Goal: Task Accomplishment & Management: Manage account settings

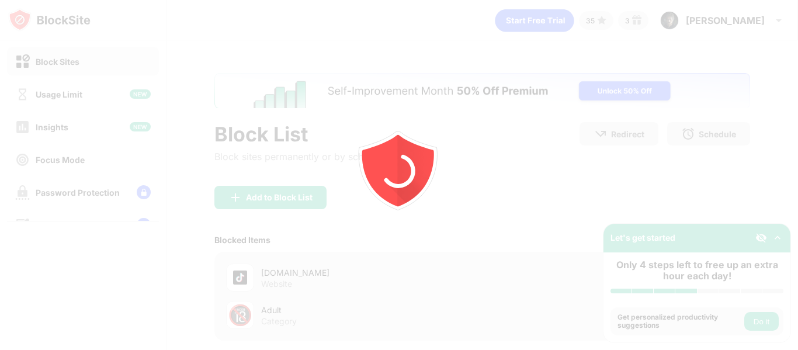
click at [485, 211] on icon "animation" at bounding box center [399, 175] width 210 height 210
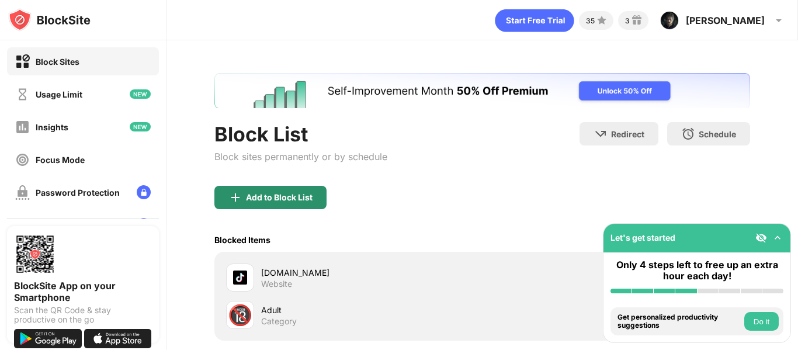
click at [278, 194] on div "Add to Block List" at bounding box center [279, 197] width 67 height 9
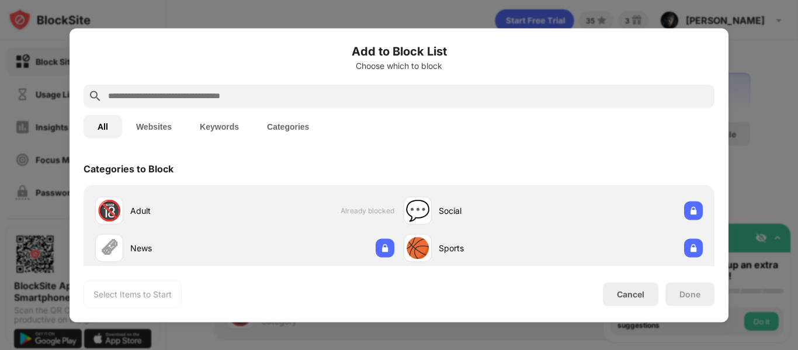
click at [176, 126] on button "Websites" at bounding box center [154, 125] width 64 height 23
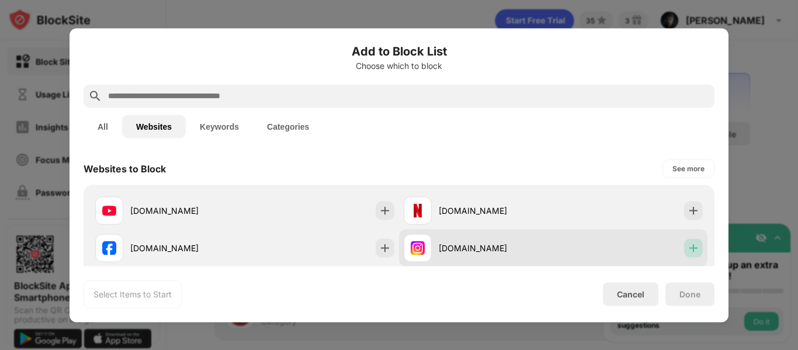
click at [687, 245] on img at bounding box center [693, 248] width 12 height 12
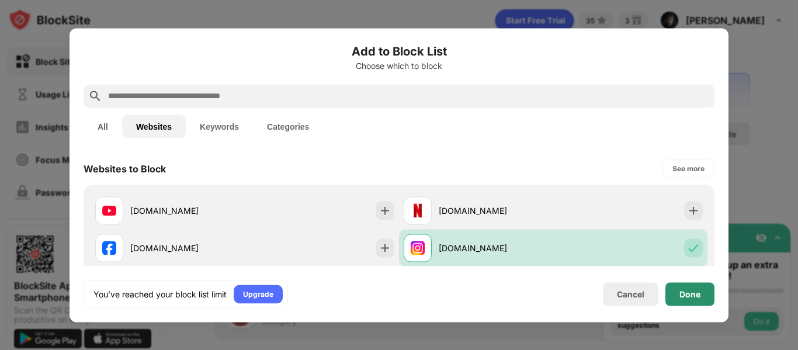
click at [678, 291] on div "Done" at bounding box center [689, 293] width 49 height 23
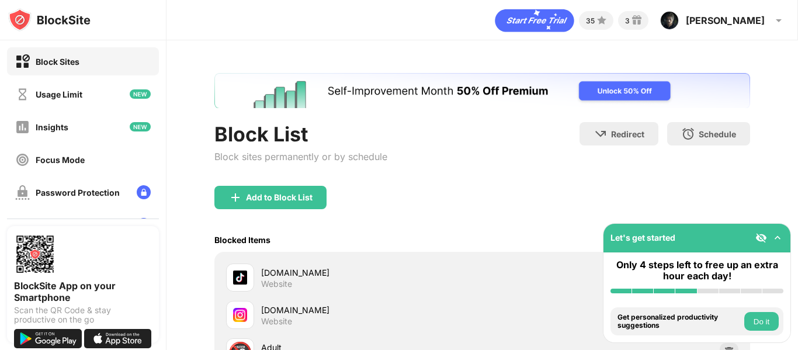
click at [778, 235] on img at bounding box center [777, 238] width 12 height 12
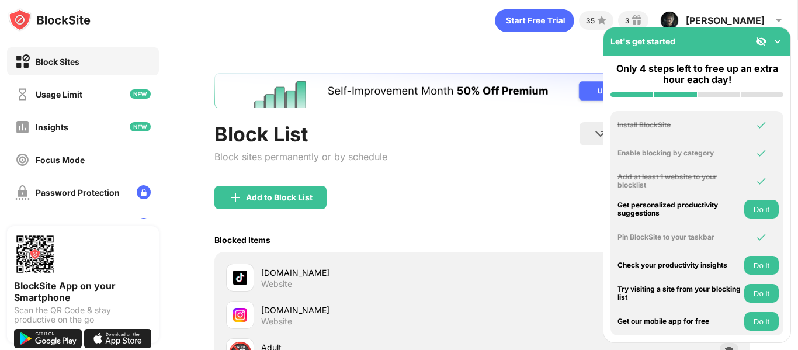
click at [775, 43] on img at bounding box center [777, 42] width 12 height 12
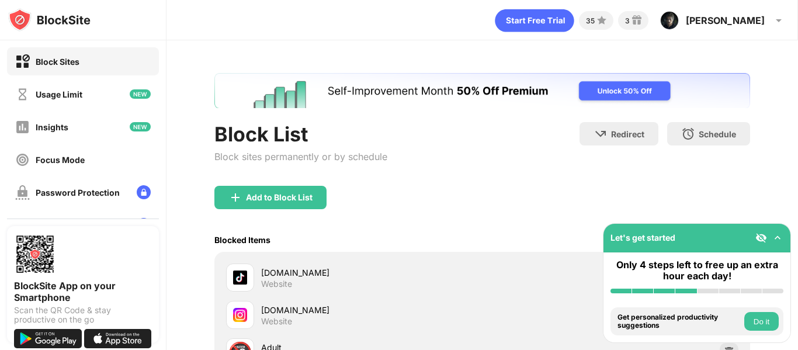
scroll to position [161, 0]
